Goal: Transaction & Acquisition: Purchase product/service

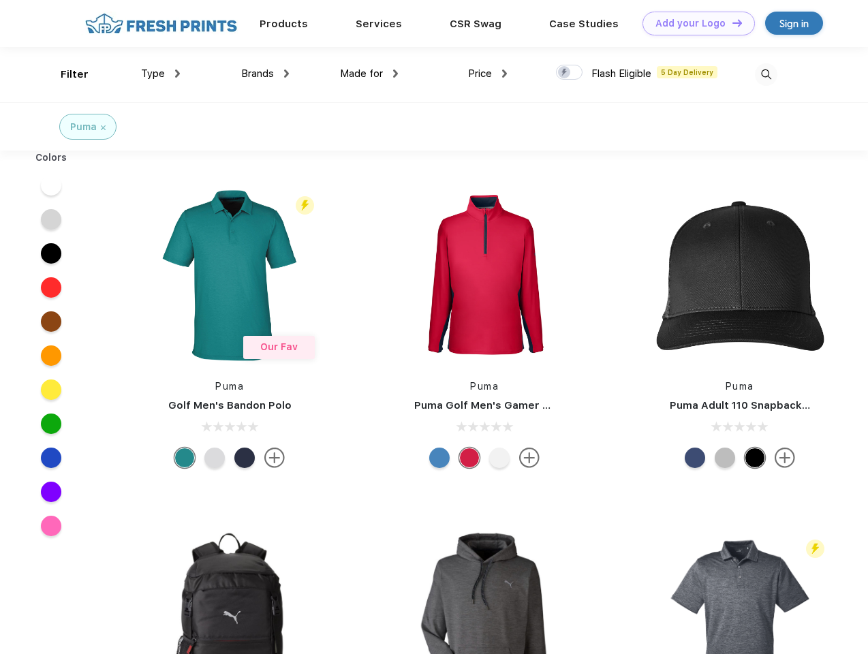
click at [694, 23] on link "Add your Logo Design Tool" at bounding box center [699, 24] width 112 height 24
click at [0, 0] on div "Design Tool" at bounding box center [0, 0] width 0 height 0
click at [731, 22] on link "Add your Logo Design Tool" at bounding box center [699, 24] width 112 height 24
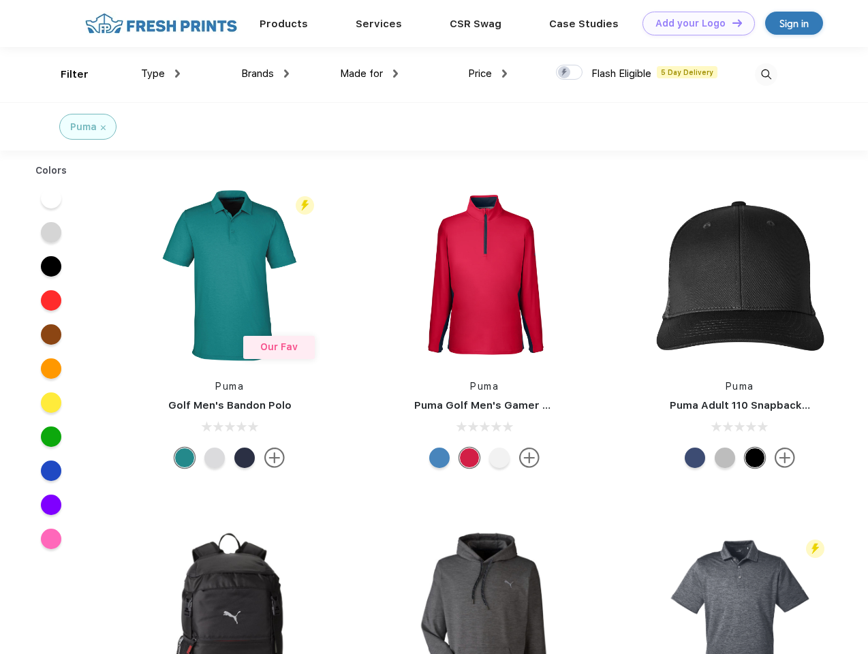
click at [65, 74] on div "Filter" at bounding box center [75, 75] width 28 height 16
click at [161, 74] on span "Type" at bounding box center [153, 73] width 24 height 12
click at [265, 74] on span "Brands" at bounding box center [257, 73] width 33 height 12
click at [369, 74] on span "Made for" at bounding box center [361, 73] width 43 height 12
click at [488, 74] on span "Price" at bounding box center [480, 73] width 24 height 12
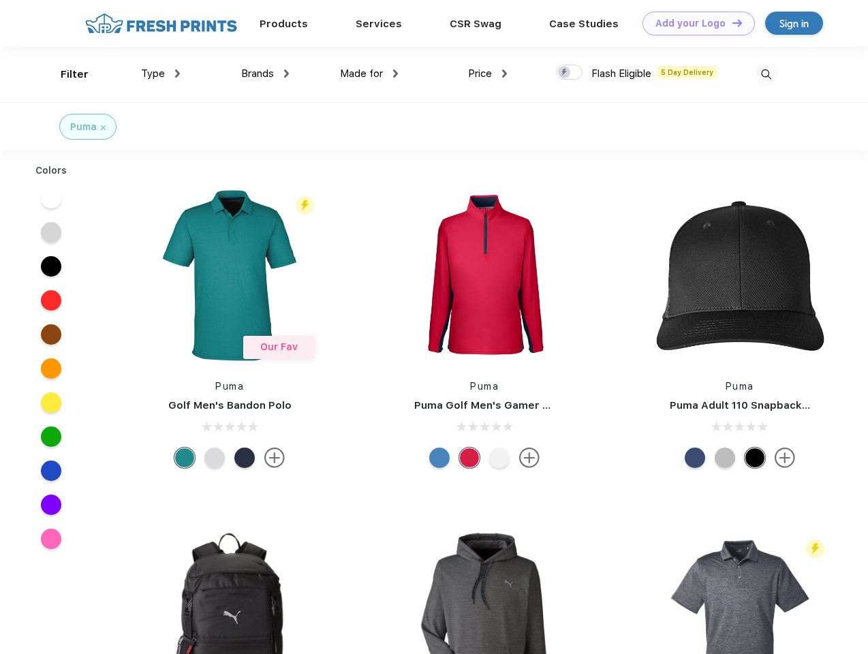
click at [570, 73] on div at bounding box center [569, 72] width 27 height 15
click at [565, 73] on input "checkbox" at bounding box center [560, 68] width 9 height 9
click at [766, 74] on img at bounding box center [766, 74] width 22 height 22
